Goal: Task Accomplishment & Management: Complete application form

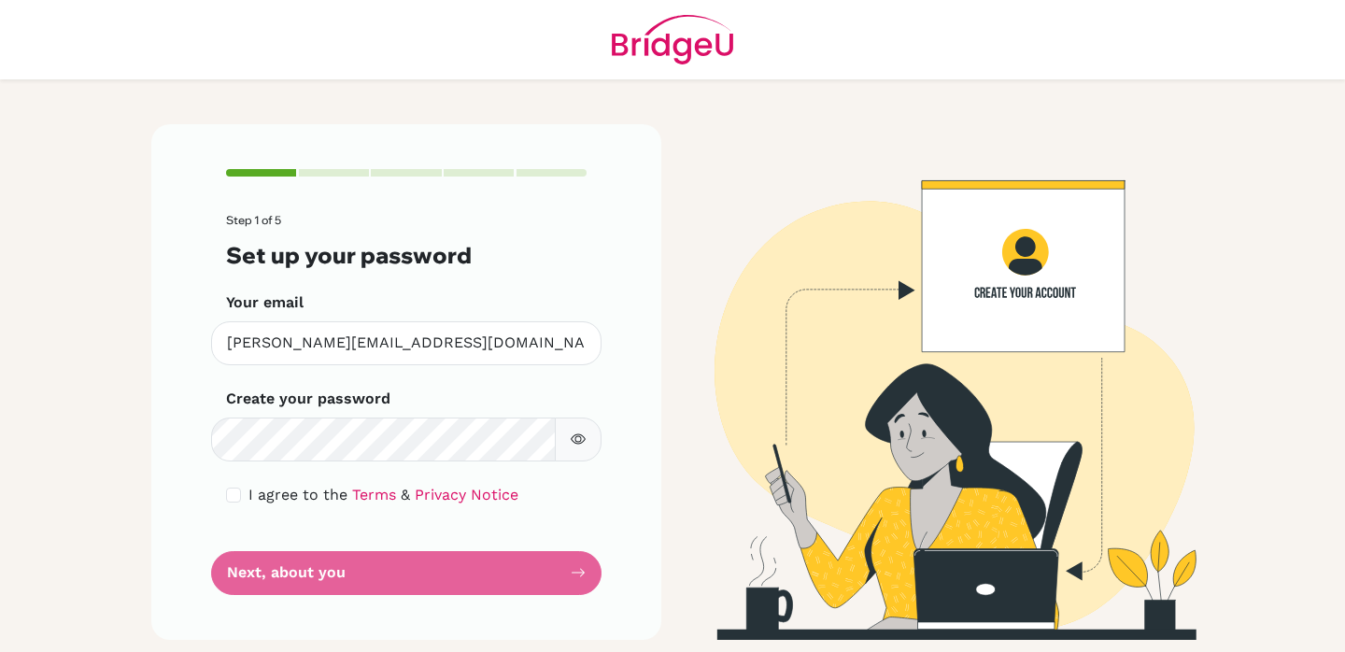
click at [316, 415] on div "Create your password Make sure it's at least 6 characters" at bounding box center [406, 425] width 360 height 74
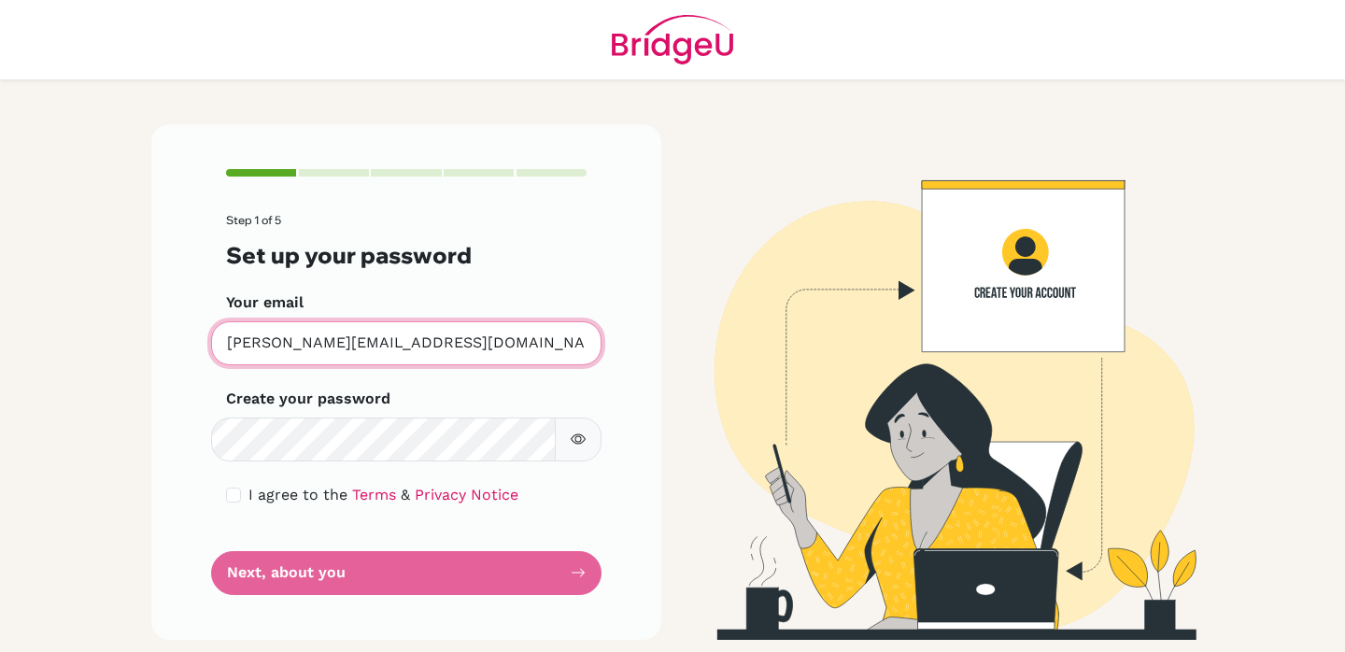
drag, startPoint x: 389, startPoint y: 341, endPoint x: 120, endPoint y: 336, distance: 269.0
click at [120, 335] on main "Step 1 of 5 Set up your password Your email [PERSON_NAME][EMAIL_ADDRESS][DOMAIN…" at bounding box center [672, 326] width 1345 height 652
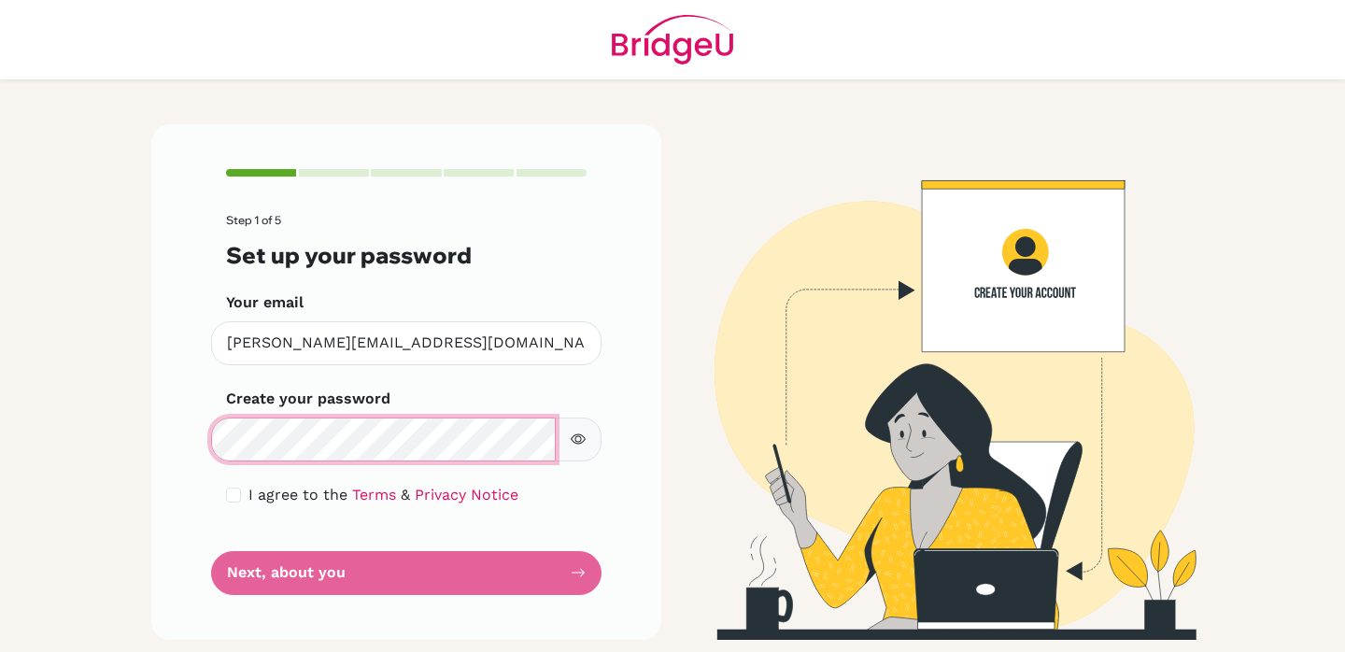
click at [159, 432] on div "Step 1 of 5 Set up your password Your email [PERSON_NAME][EMAIL_ADDRESS][DOMAIN…" at bounding box center [406, 381] width 510 height 515
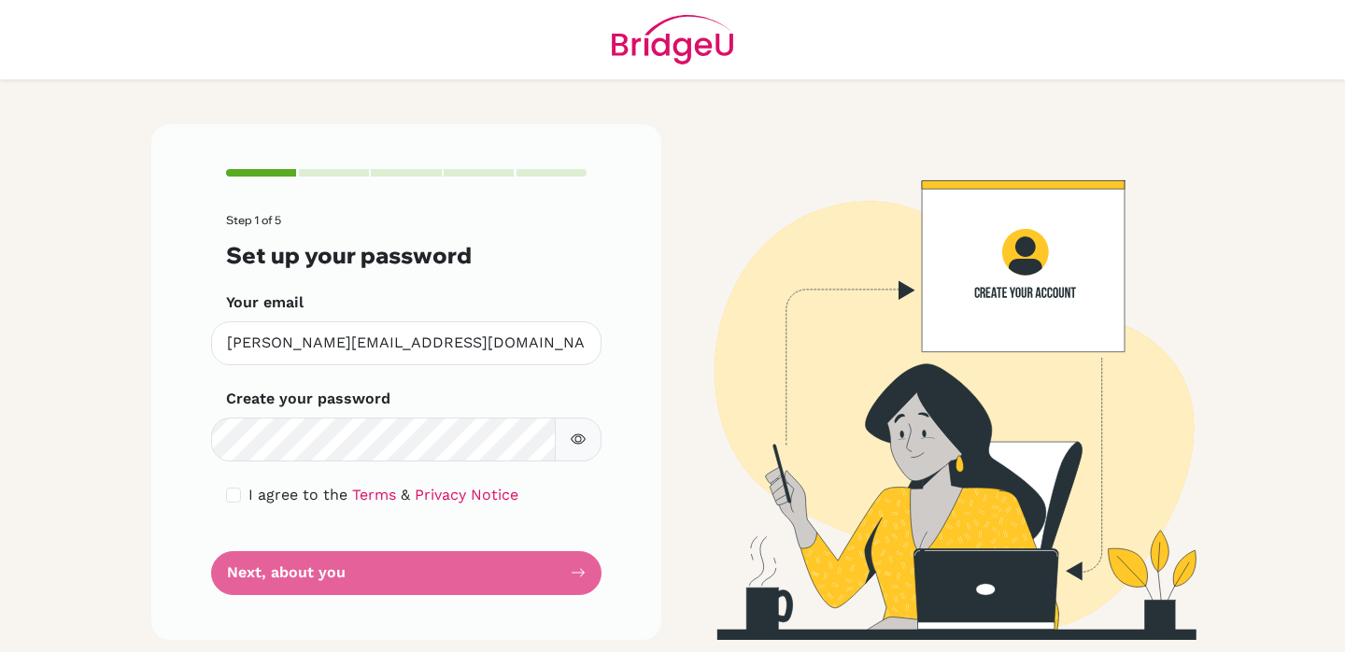
click at [222, 484] on div "Step 1 of 5 Set up your password Your email [PERSON_NAME][EMAIL_ADDRESS][DOMAIN…" at bounding box center [406, 381] width 510 height 515
click at [228, 486] on div "I agree to the Terms & Privacy Notice" at bounding box center [406, 495] width 360 height 22
click at [232, 491] on input "checkbox" at bounding box center [233, 494] width 15 height 15
checkbox input "true"
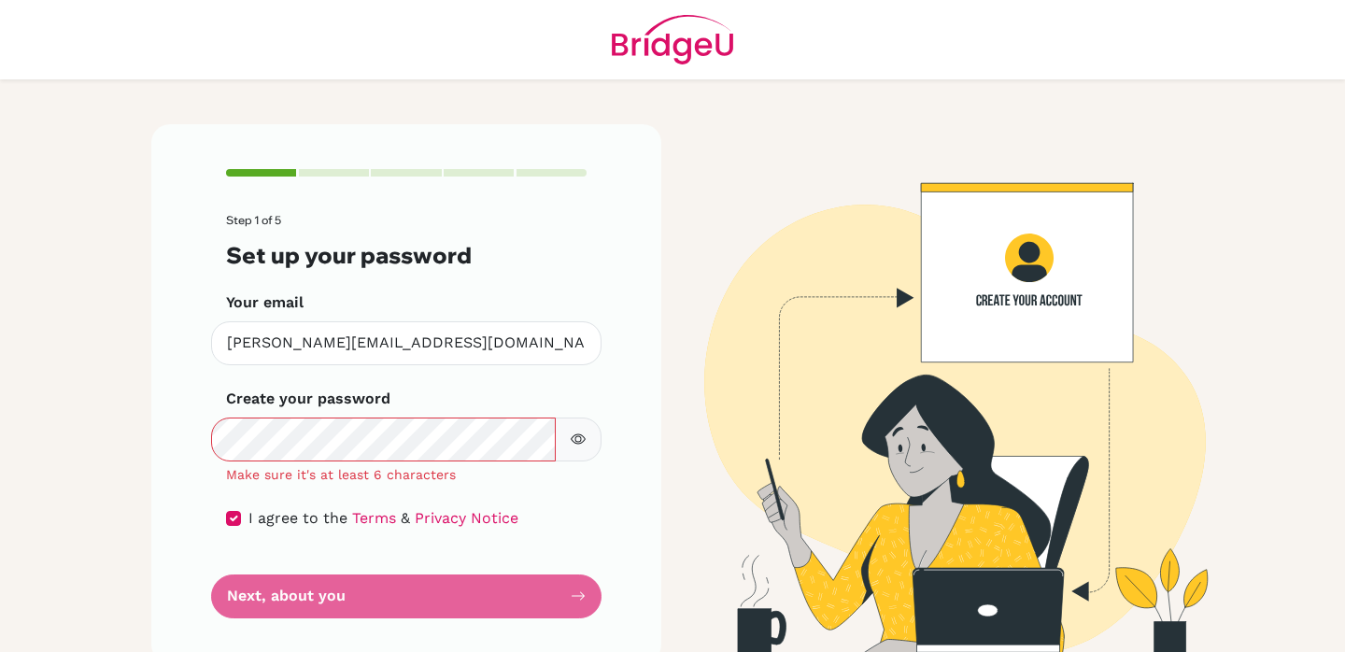
click at [577, 440] on icon "button" at bounding box center [578, 438] width 15 height 15
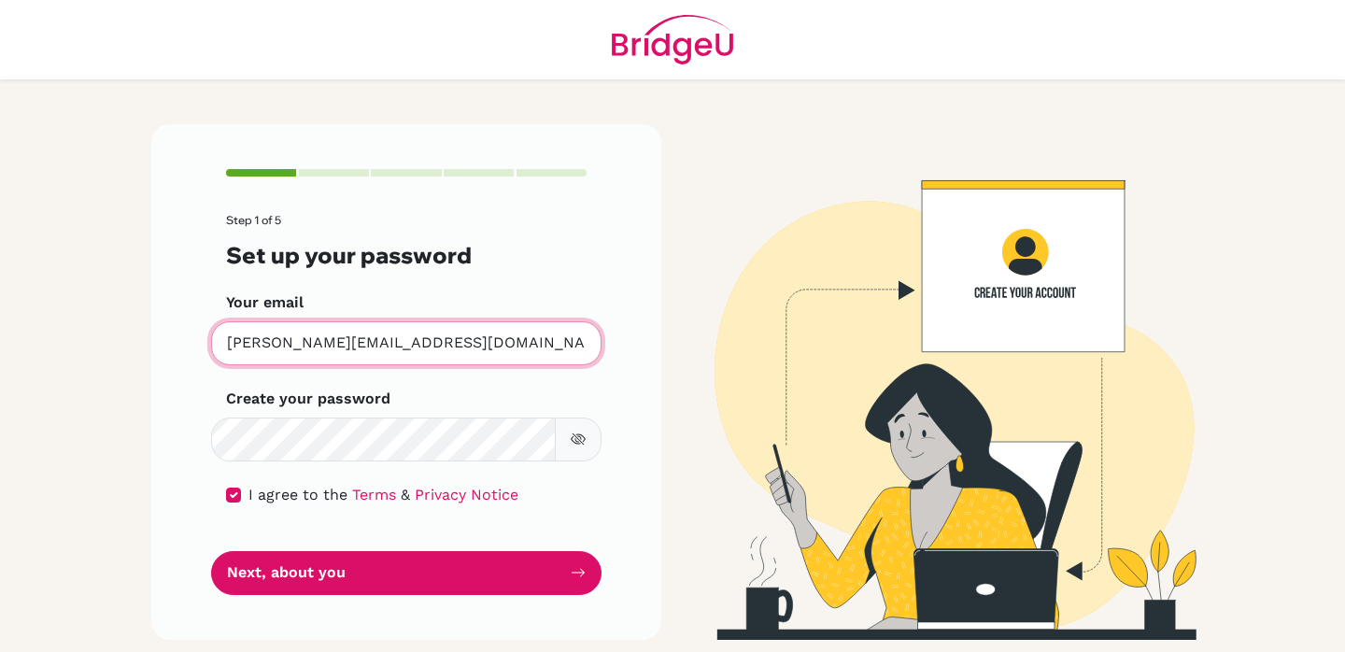
drag, startPoint x: 457, startPoint y: 345, endPoint x: 152, endPoint y: 340, distance: 304.5
click at [152, 340] on div "Step 1 of 5 Set up your password Your email [PERSON_NAME][EMAIL_ADDRESS][DOMAIN…" at bounding box center [406, 381] width 510 height 515
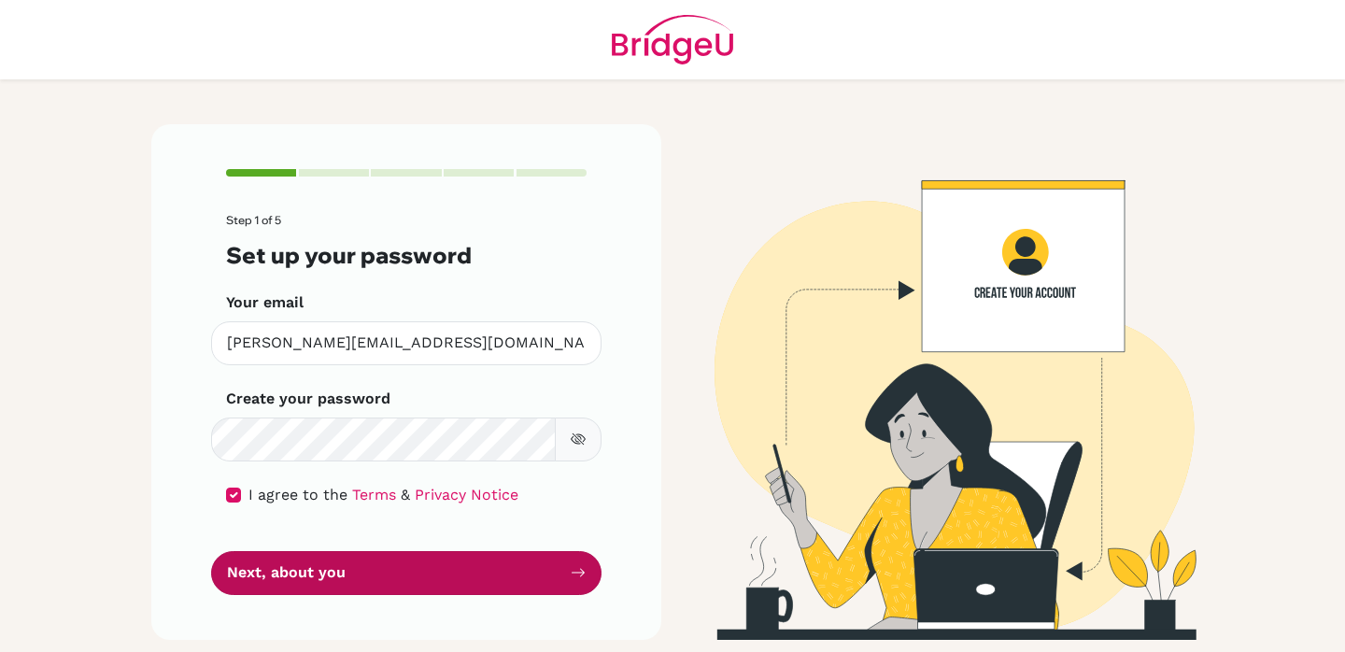
click at [369, 567] on button "Next, about you" at bounding box center [406, 573] width 390 height 44
click at [371, 571] on button "Next, about you" at bounding box center [406, 573] width 390 height 44
